Goal: Information Seeking & Learning: Learn about a topic

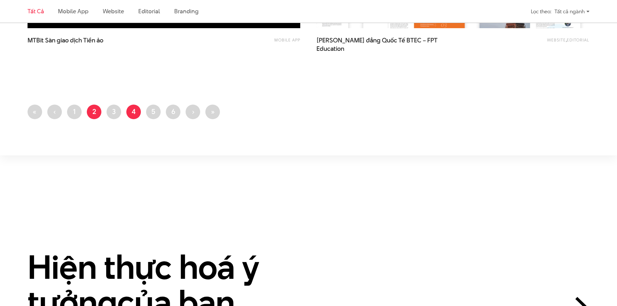
scroll to position [1647, 0]
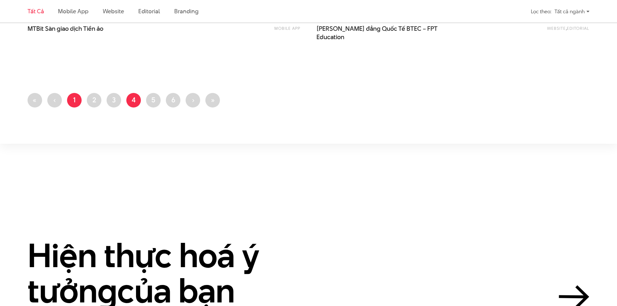
click at [78, 98] on link "Trang 1" at bounding box center [74, 100] width 15 height 15
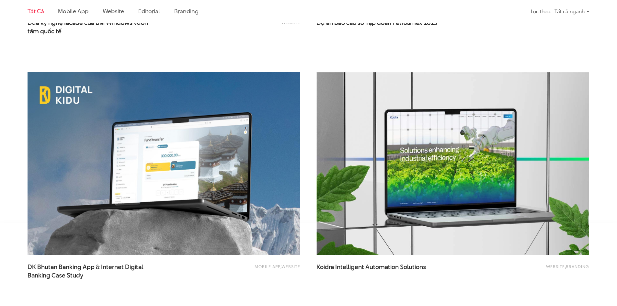
scroll to position [1490, 0]
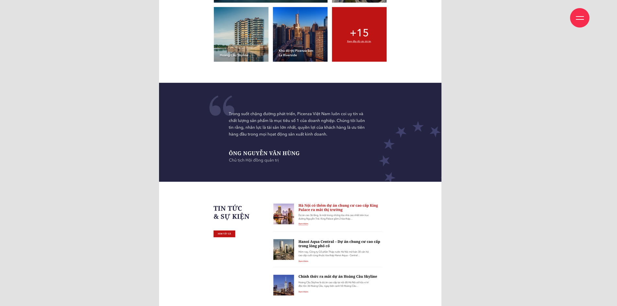
scroll to position [2203, 0]
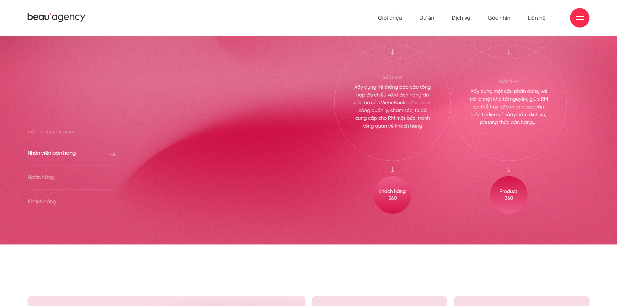
scroll to position [2591, 0]
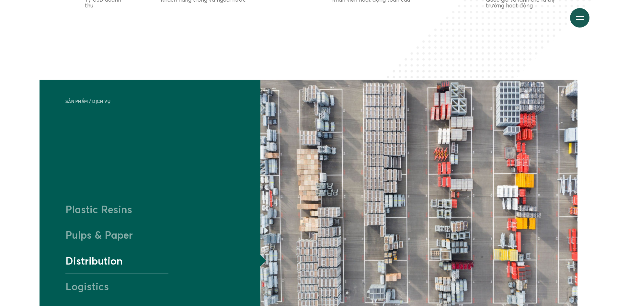
scroll to position [648, 0]
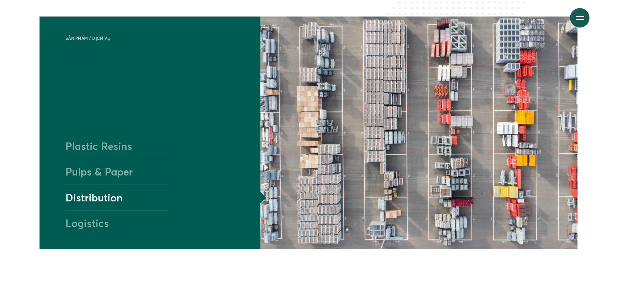
click at [121, 145] on h4 "Plastic Resins" at bounding box center [116, 145] width 103 height 25
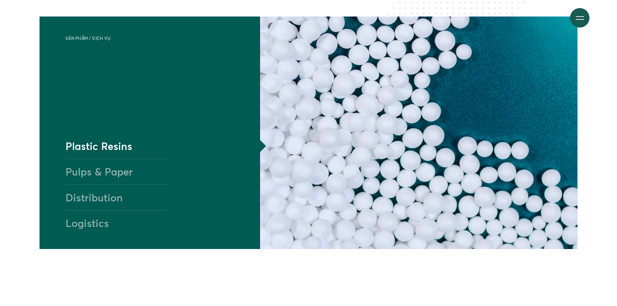
click at [101, 164] on h4 "Pulps & Paper" at bounding box center [116, 172] width 103 height 26
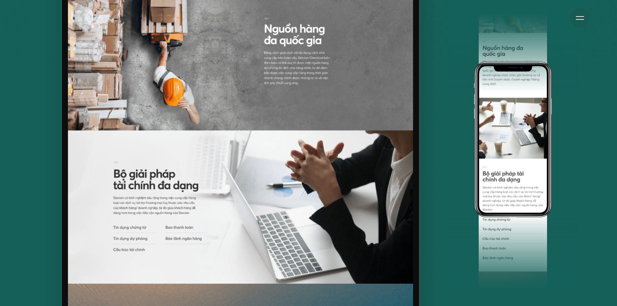
scroll to position [4049, 0]
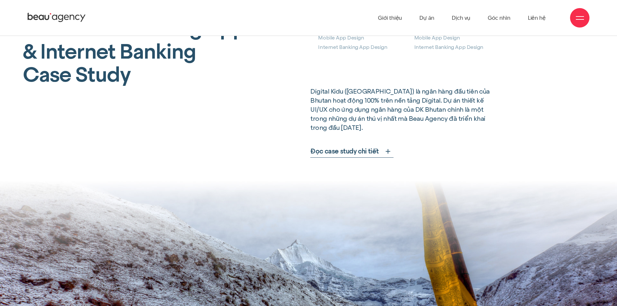
scroll to position [292, 0]
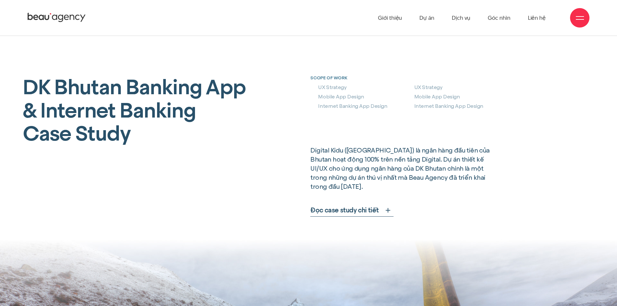
click at [360, 206] on span "Đọc case study chi tiết" at bounding box center [344, 210] width 68 height 9
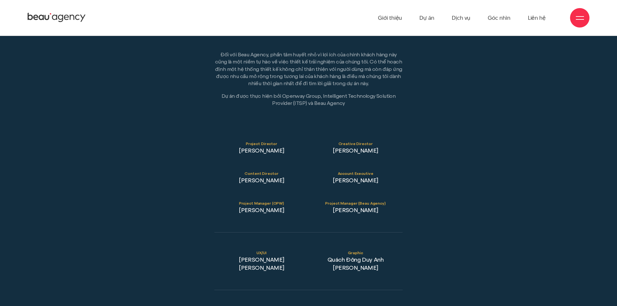
scroll to position [11709, 0]
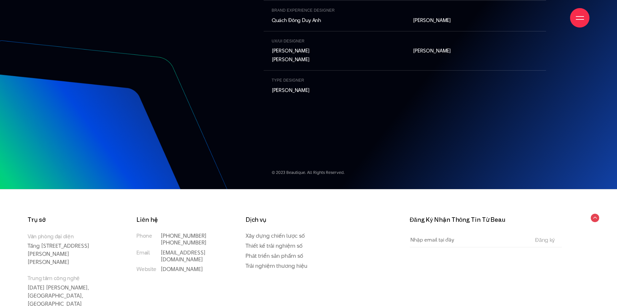
scroll to position [7269, 0]
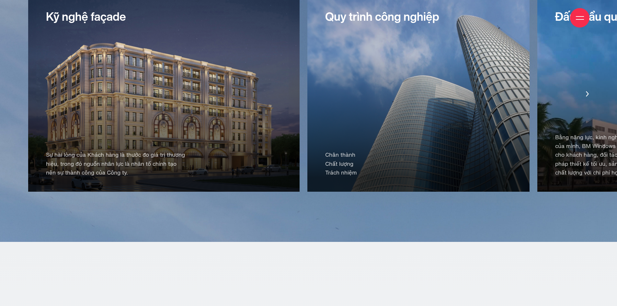
click at [307, 142] on div "Quy trình công nghiệp Chân thành Chất lượng Trách nhiệm" at bounding box center [418, 93] width 222 height 196
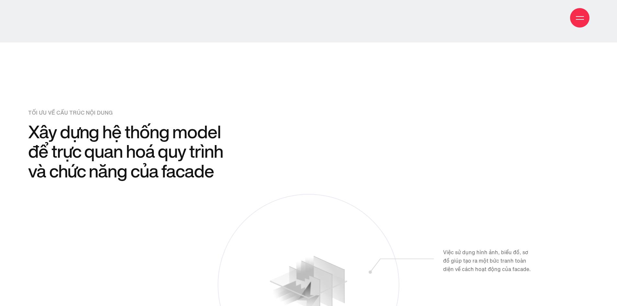
scroll to position [6322, 0]
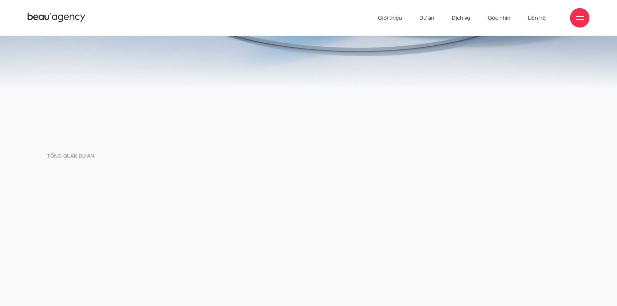
scroll to position [227, 0]
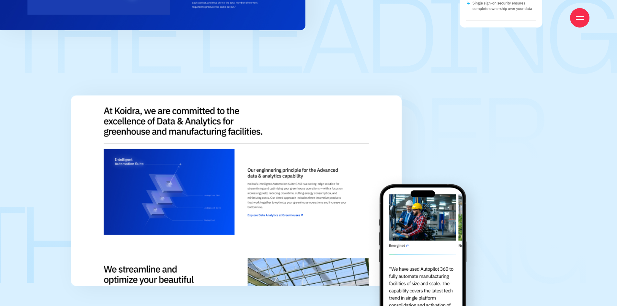
scroll to position [4840, 0]
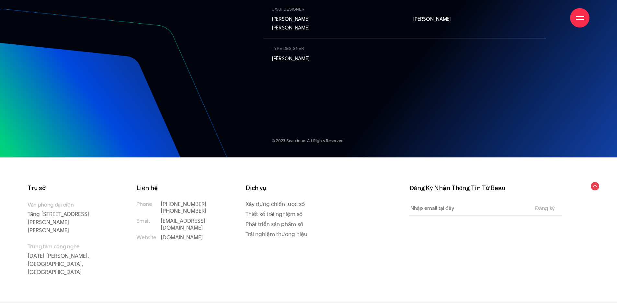
scroll to position [7269, 0]
